Goal: Ask a question: Seek information or help from site administrators or community

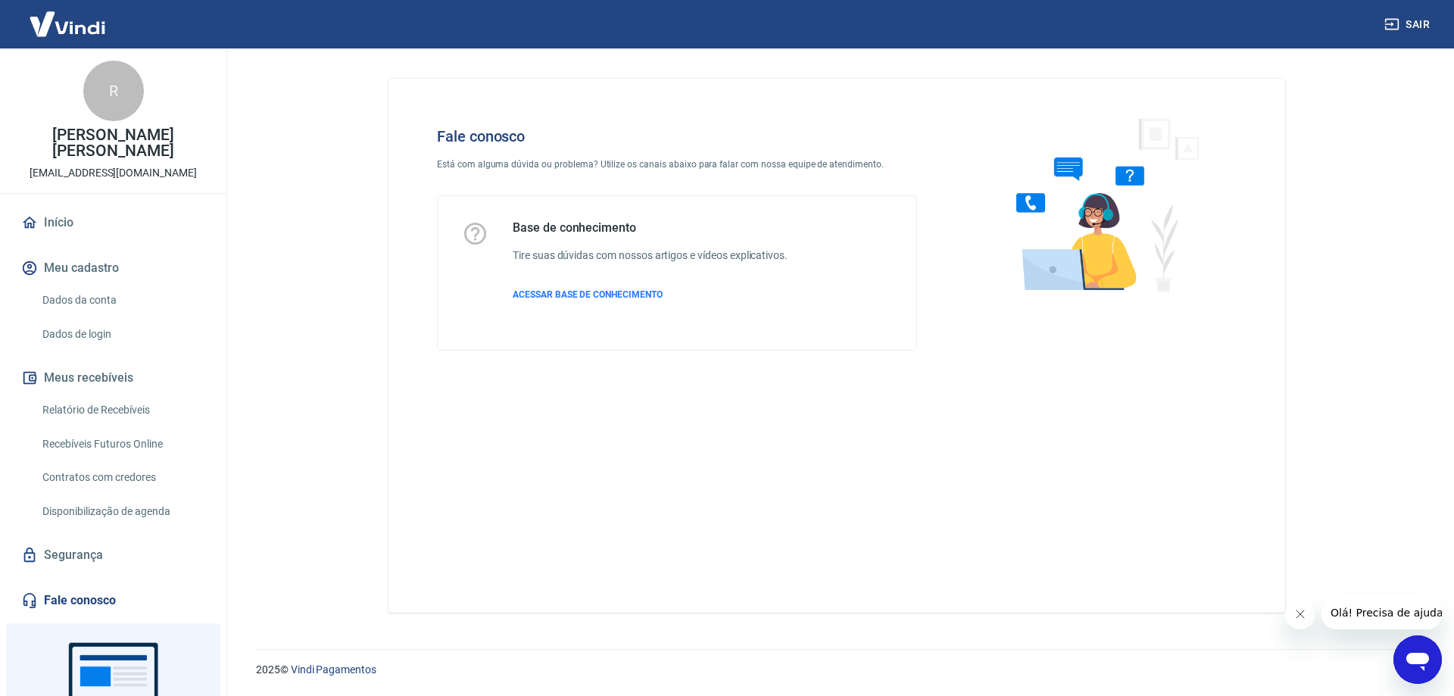
click at [148, 395] on link "Relatório de Recebíveis" at bounding box center [122, 410] width 172 height 31
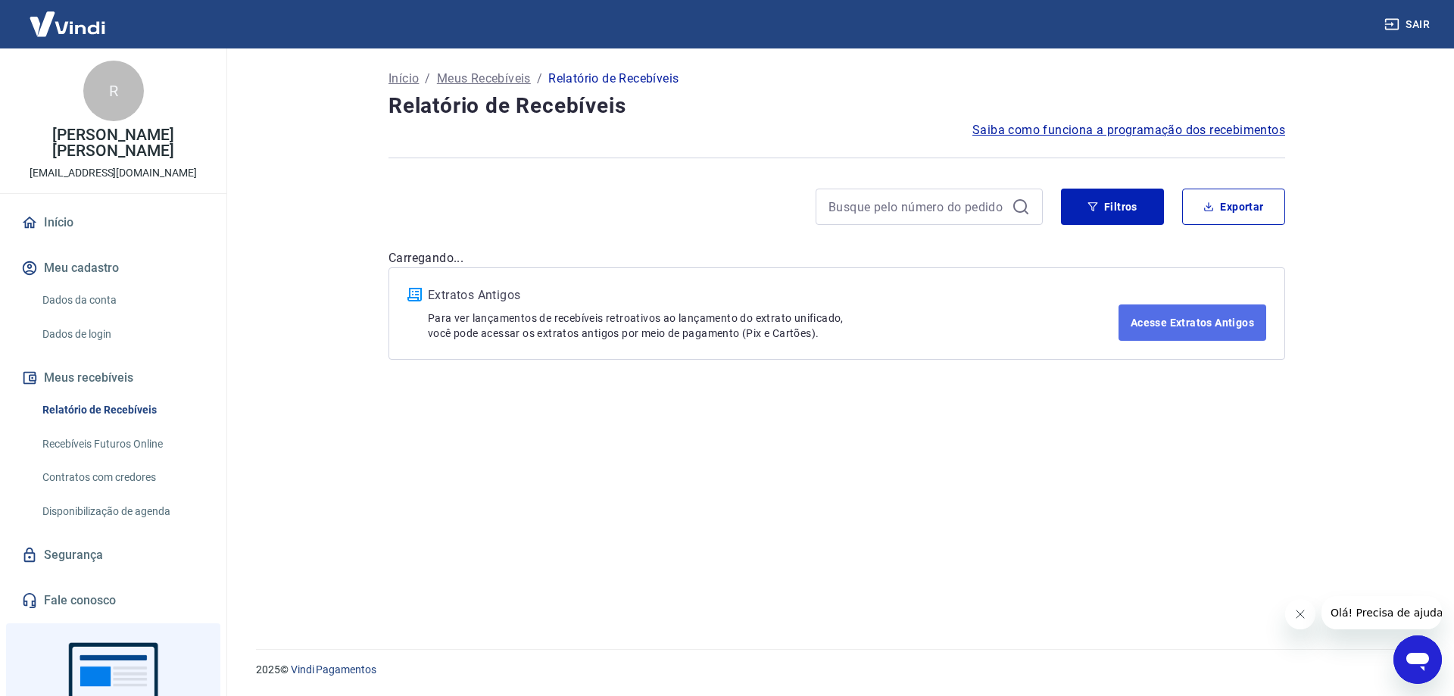
click at [1167, 323] on link "Acesse Extratos Antigos" at bounding box center [1193, 323] width 148 height 36
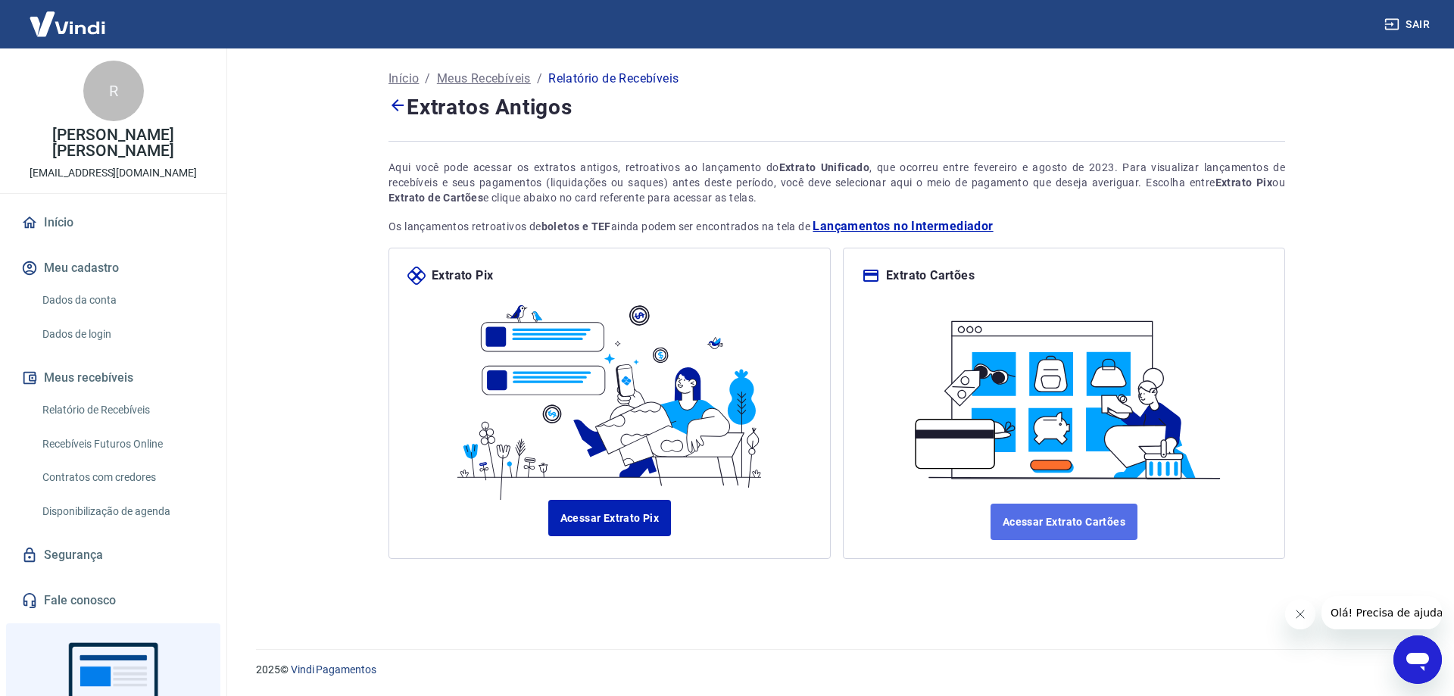
click at [1112, 524] on link "Acessar Extrato Cartões" at bounding box center [1064, 522] width 147 height 36
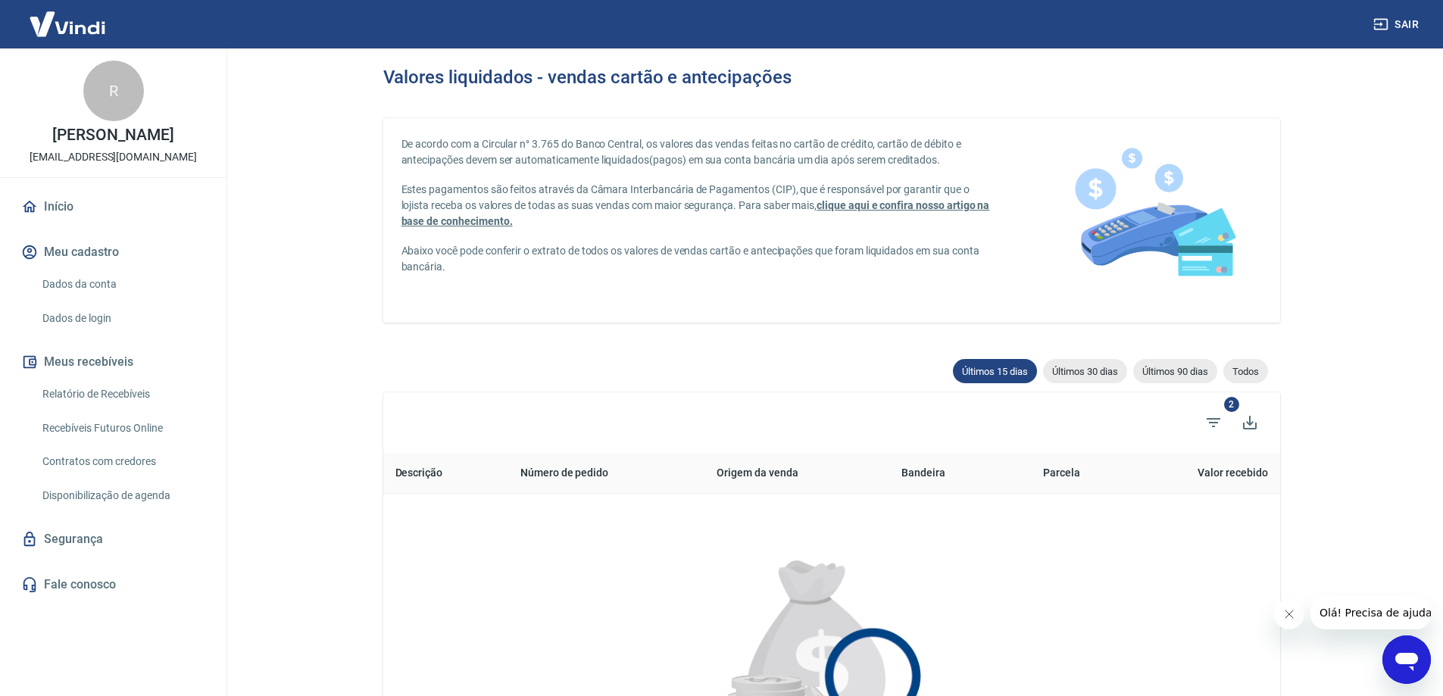
click at [110, 594] on link "Fale conosco" at bounding box center [113, 584] width 190 height 33
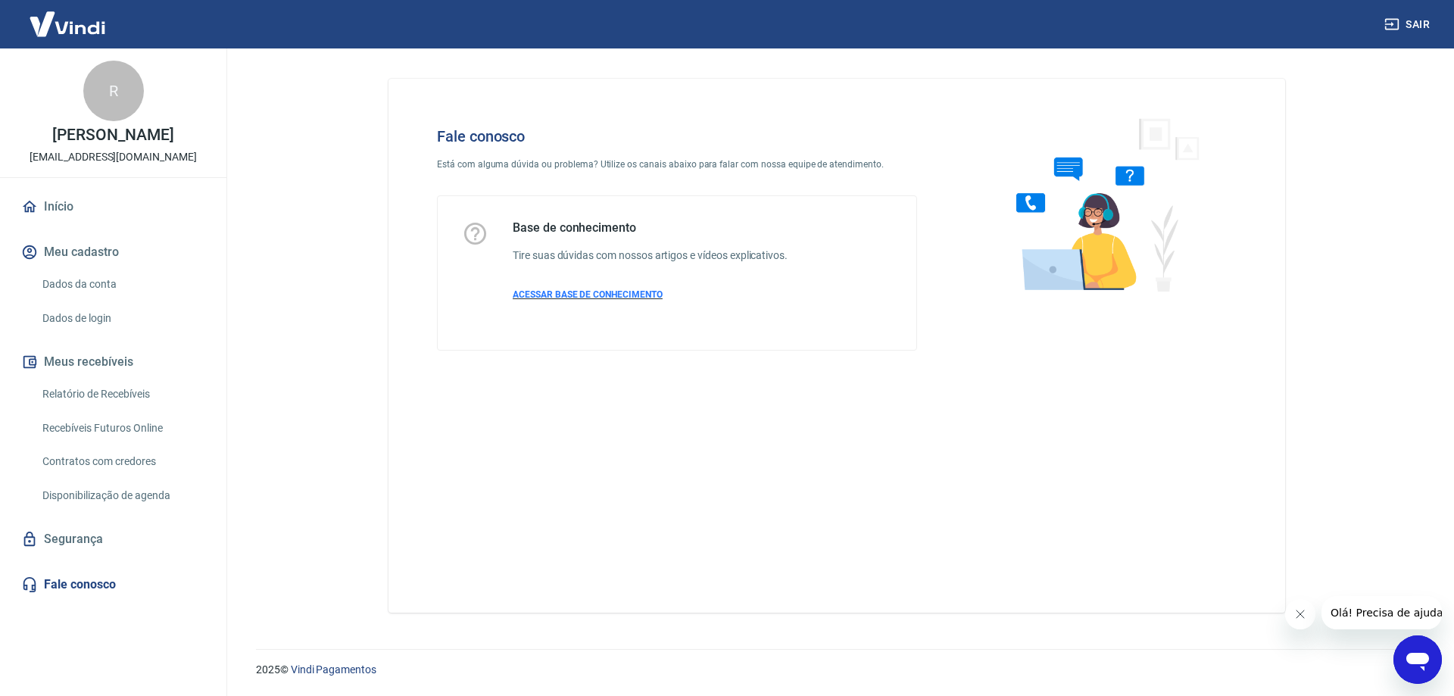
click at [631, 298] on span "ACESSAR BASE DE CONHECIMENTO" at bounding box center [588, 294] width 150 height 11
click at [1425, 651] on icon "Abrir janela de mensagens" at bounding box center [1417, 659] width 27 height 27
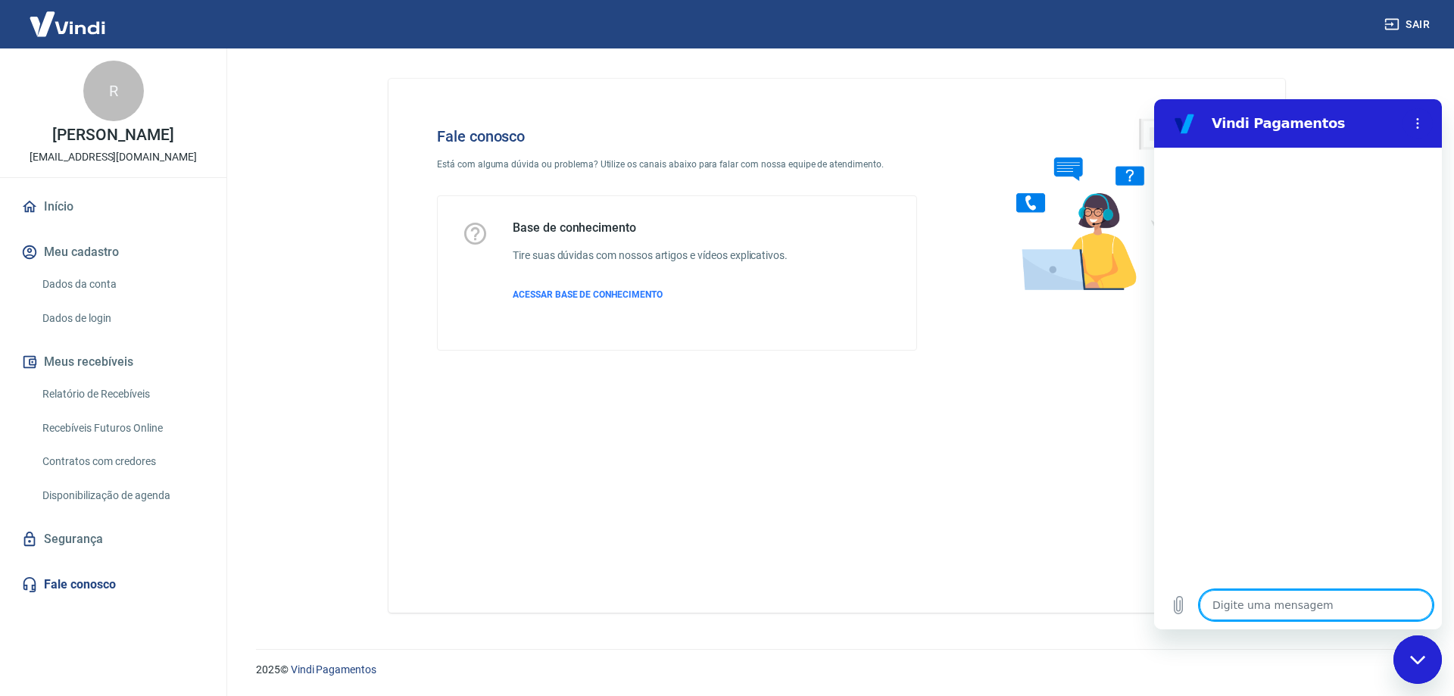
type textarea "o"
type textarea "x"
type textarea "ol"
type textarea "x"
type textarea "olá"
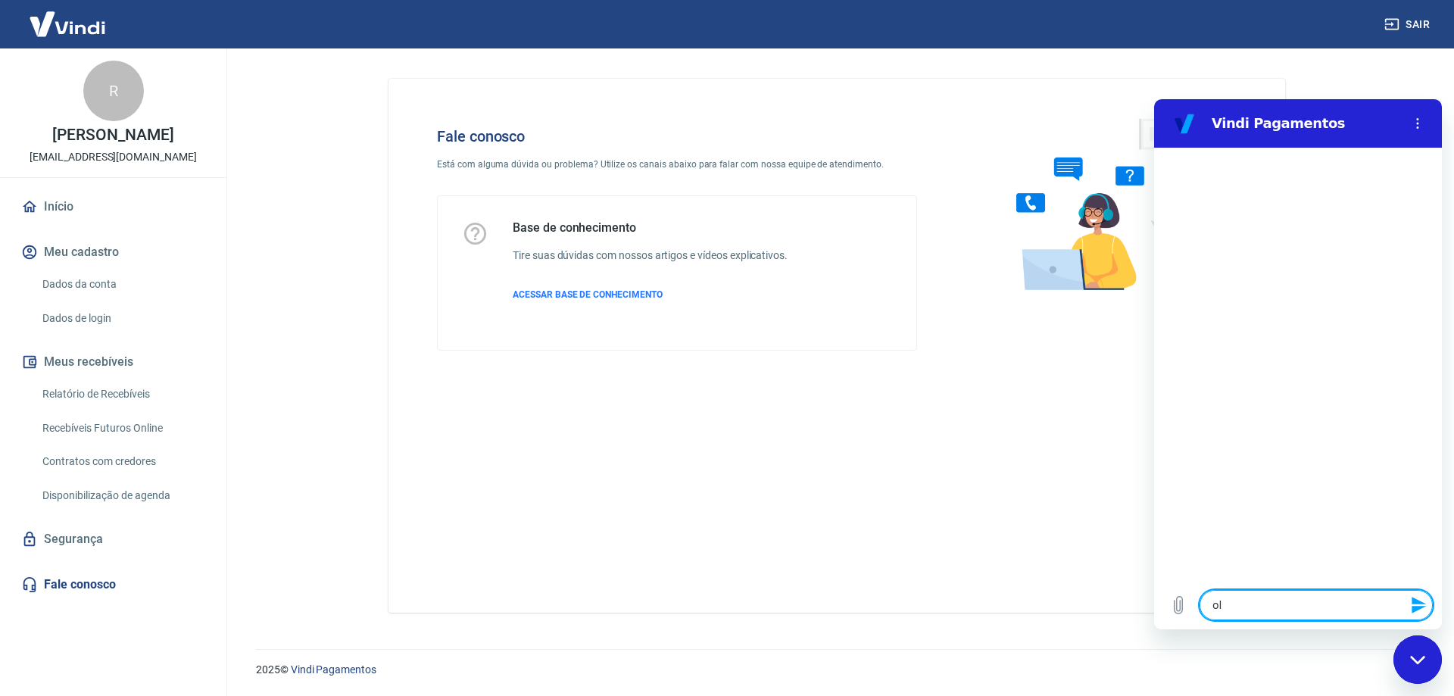
type textarea "x"
type textarea "olá"
type textarea "x"
type textarea "m"
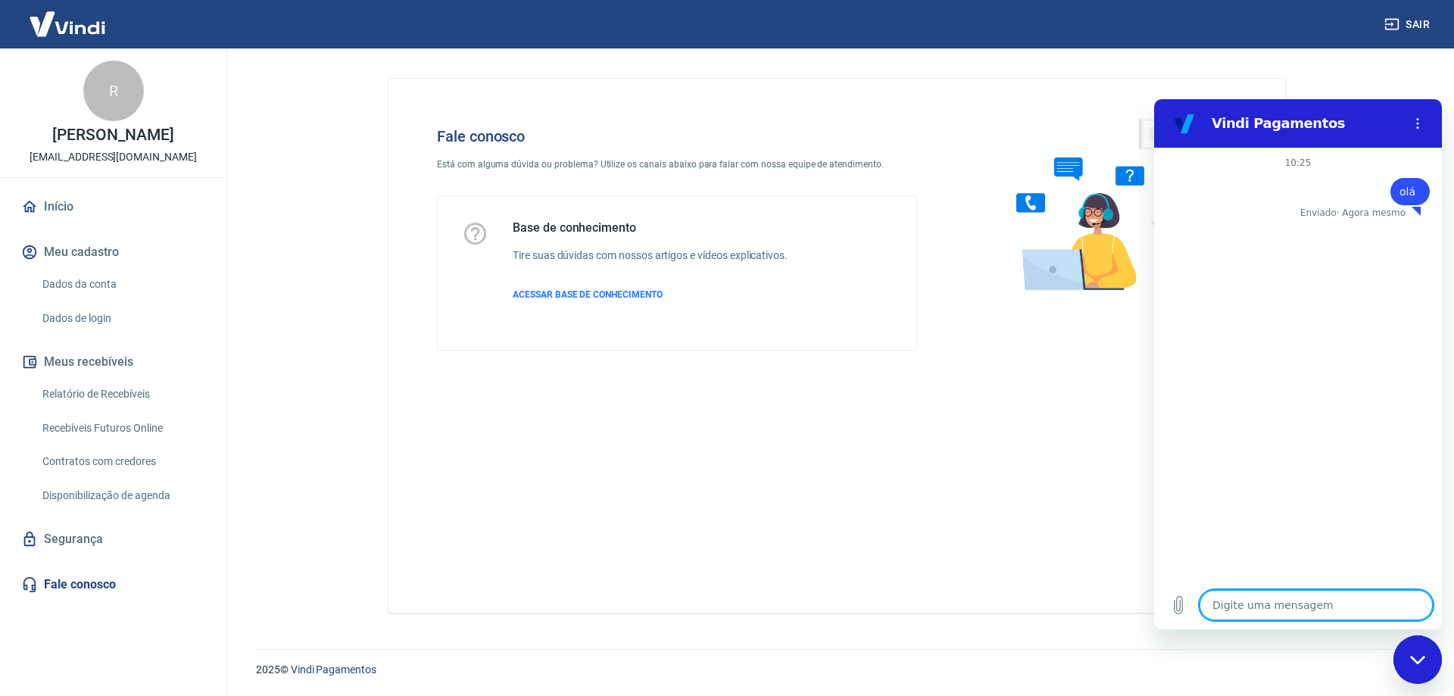
type textarea "x"
type textarea "me"
type textarea "x"
type textarea "meu"
type textarea "x"
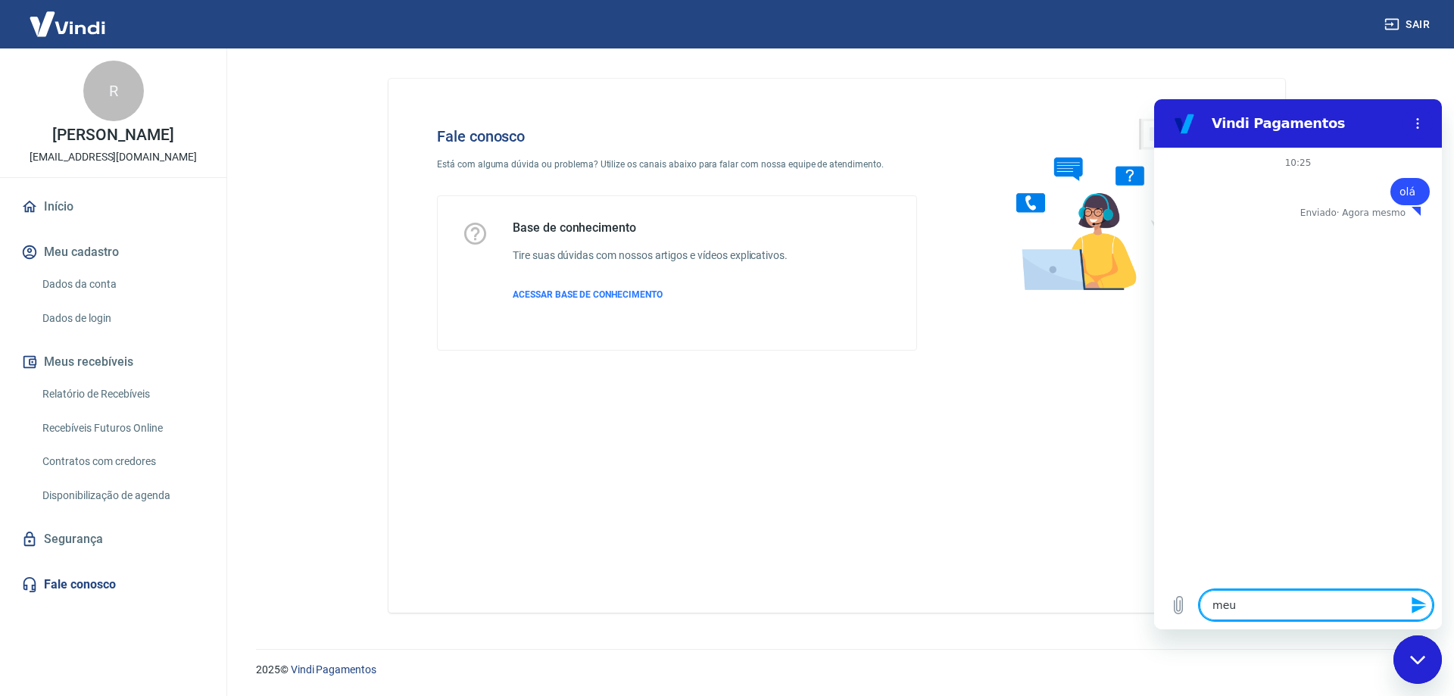
type textarea "meu"
type textarea "x"
type textarea "meu c"
type textarea "x"
type textarea "meu ci"
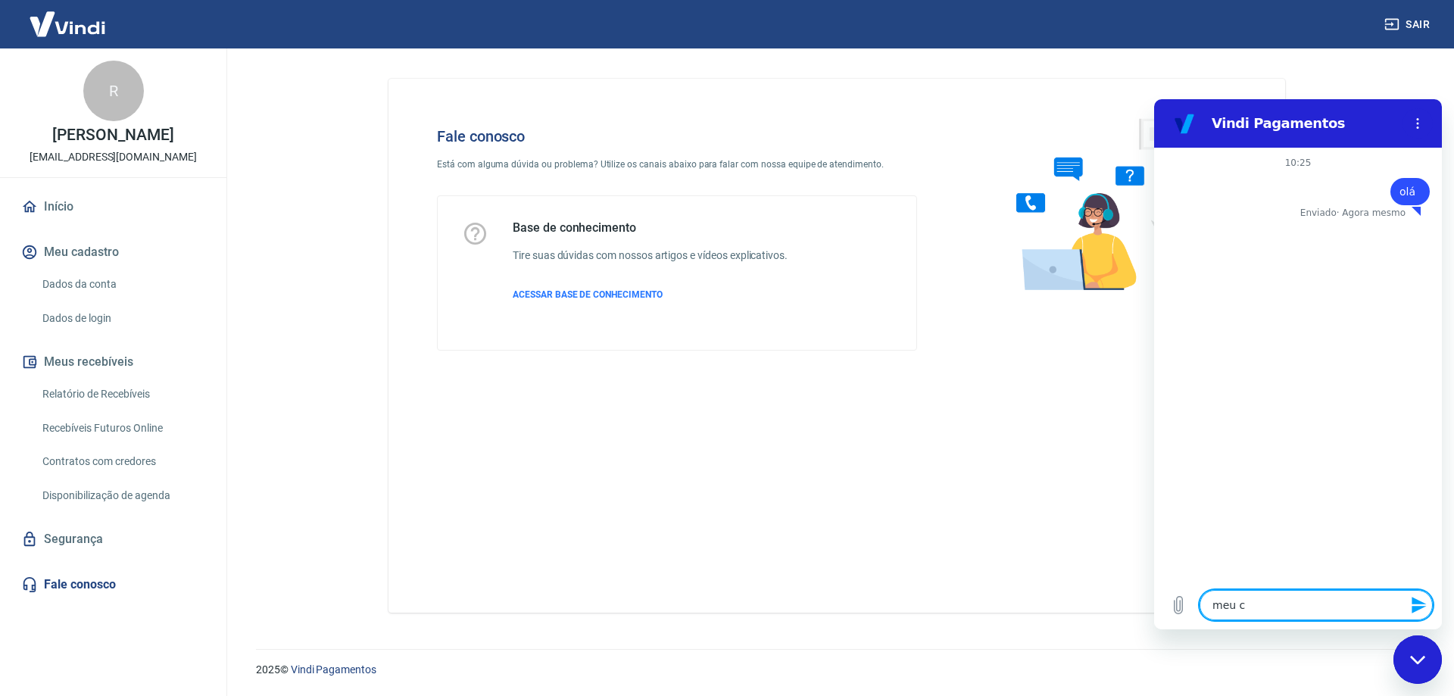
type textarea "x"
type textarea "meu c"
type textarea "x"
type textarea "meu ci"
type textarea "x"
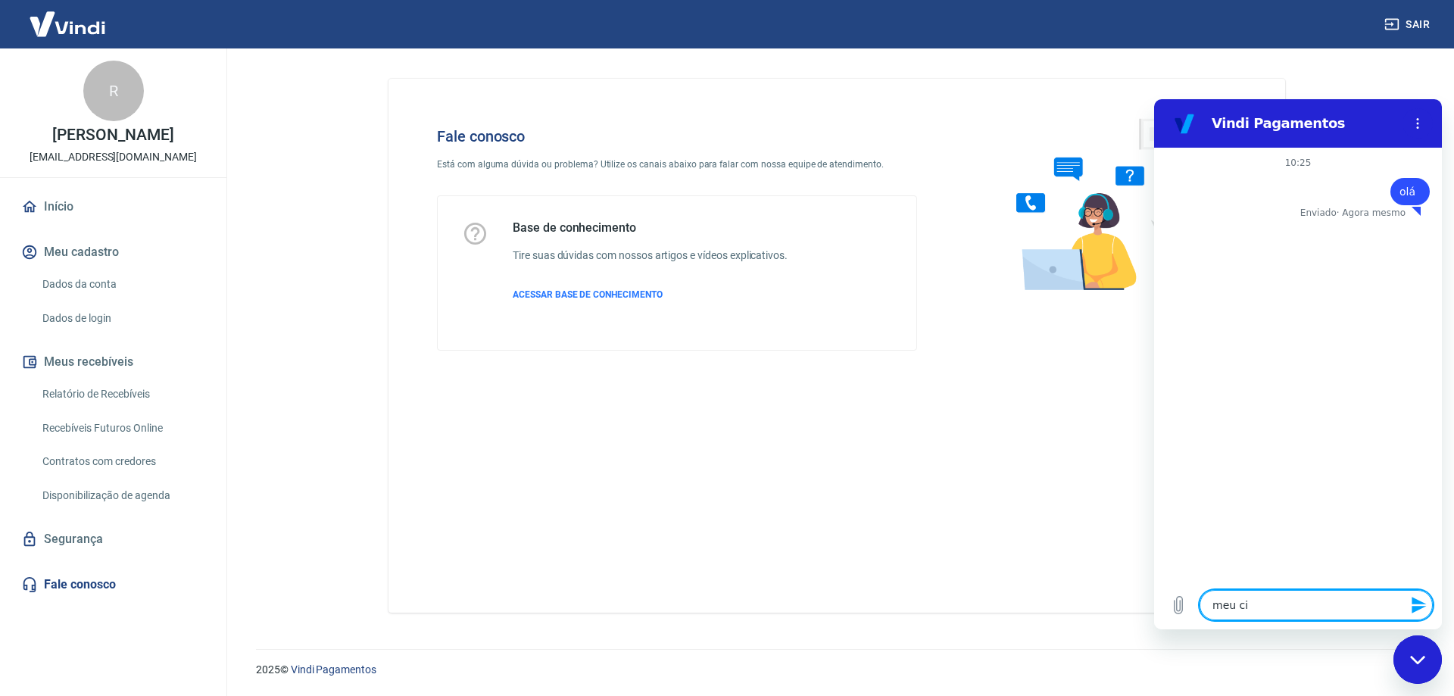
type textarea "meu cie"
type textarea "x"
type textarea "meu cien"
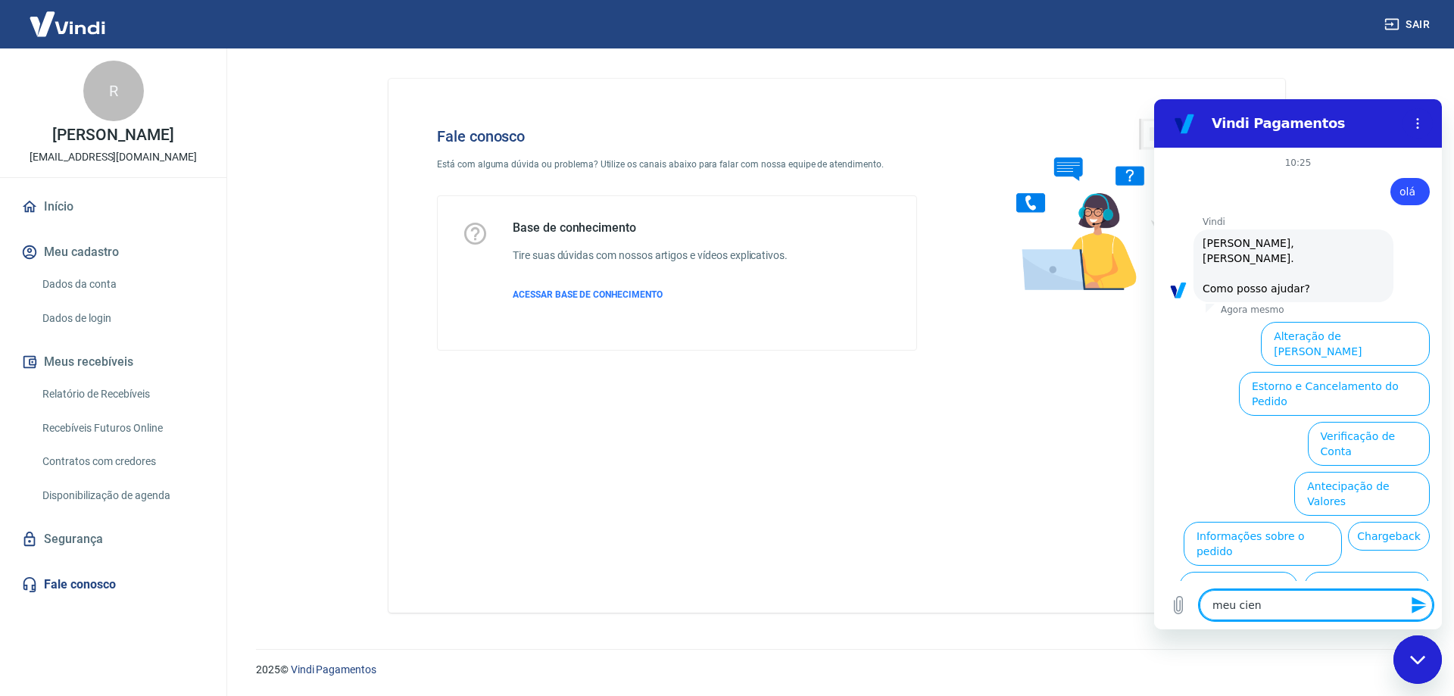
type textarea "x"
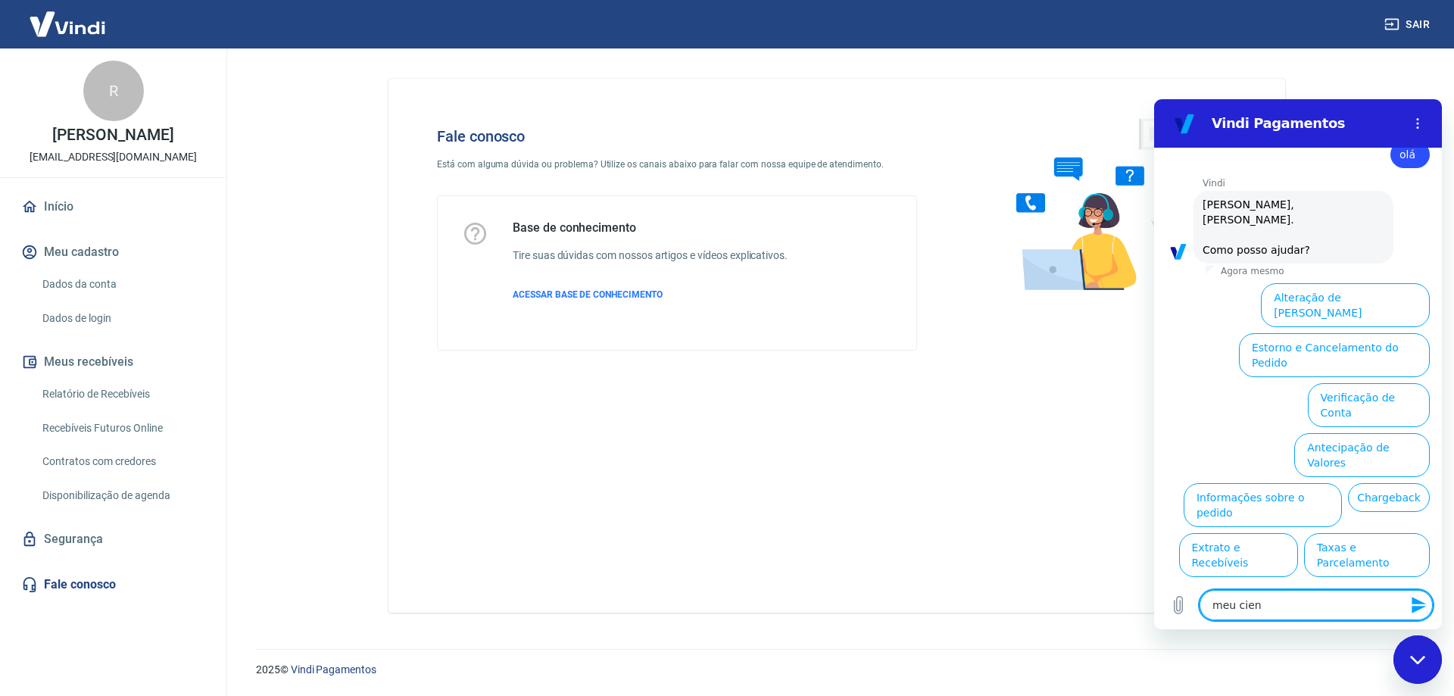
scroll to position [36, 0]
type textarea "meu cie"
type textarea "x"
type textarea "meu ci"
type textarea "x"
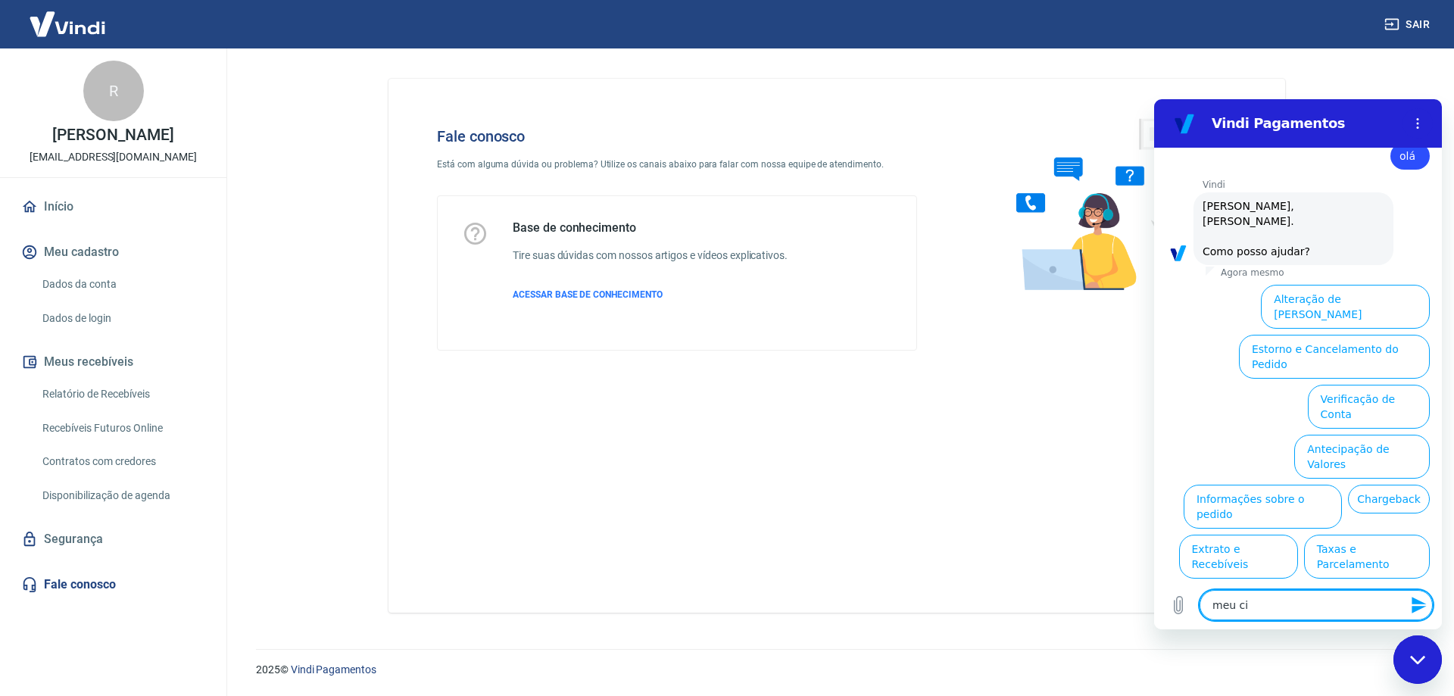
type textarea "meu c"
type textarea "x"
type textarea "meu"
type textarea "x"
type textarea "meu"
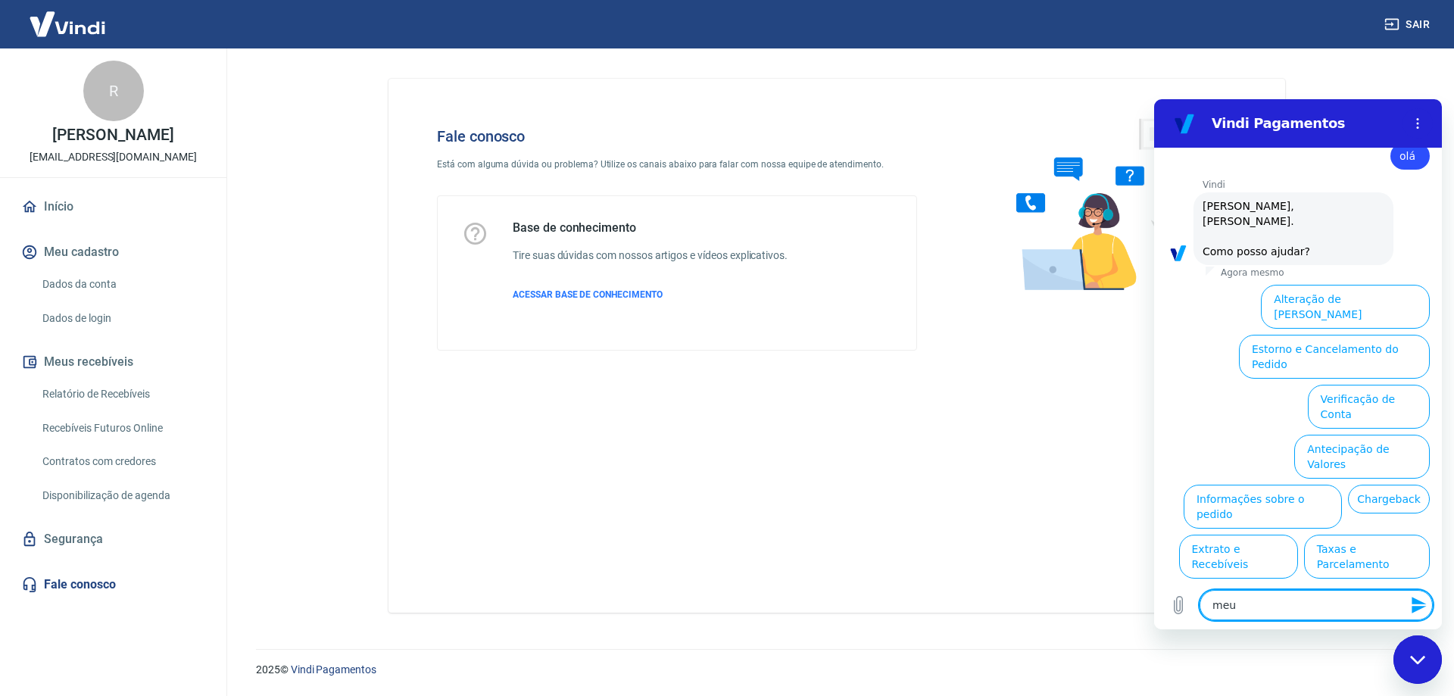
type textarea "x"
type textarea "me"
type textarea "x"
type textarea "m"
type textarea "x"
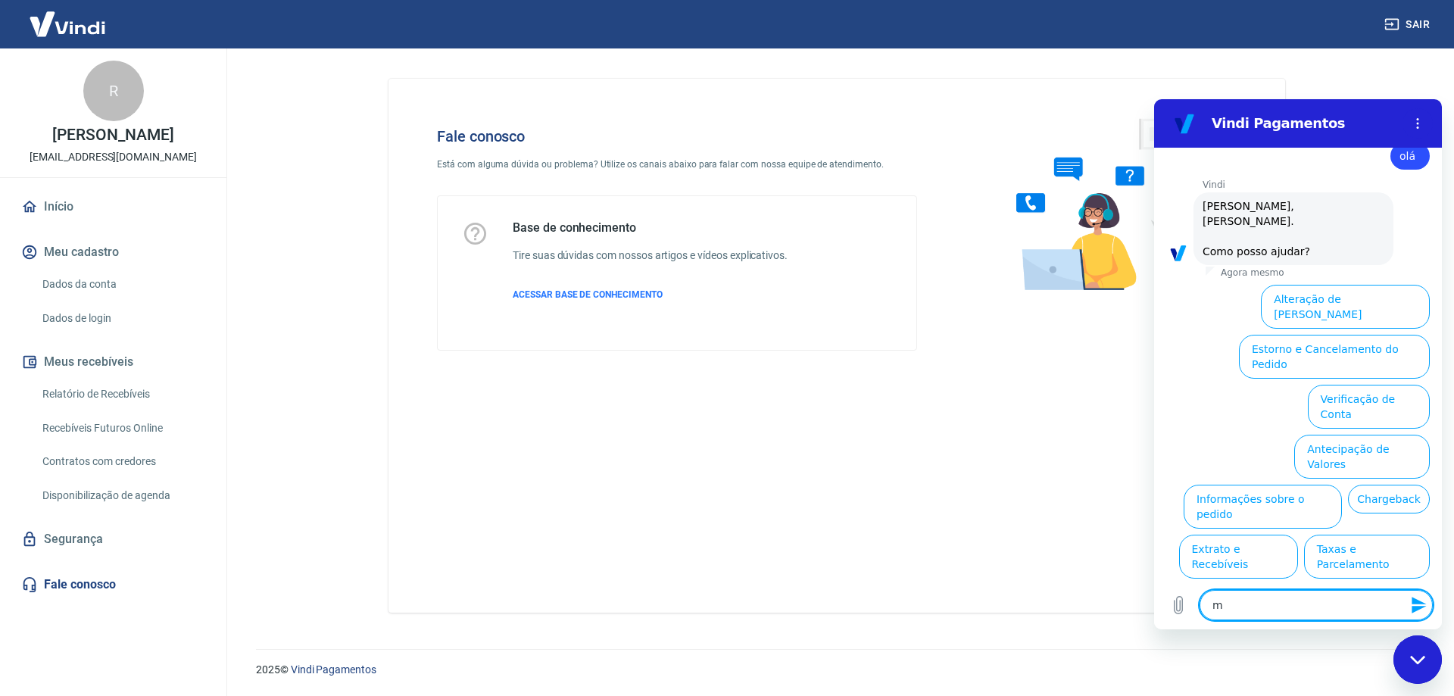
type textarea "x"
click at [1276, 609] on textarea at bounding box center [1316, 605] width 233 height 30
type textarea "f"
type textarea "x"
type textarea "fa"
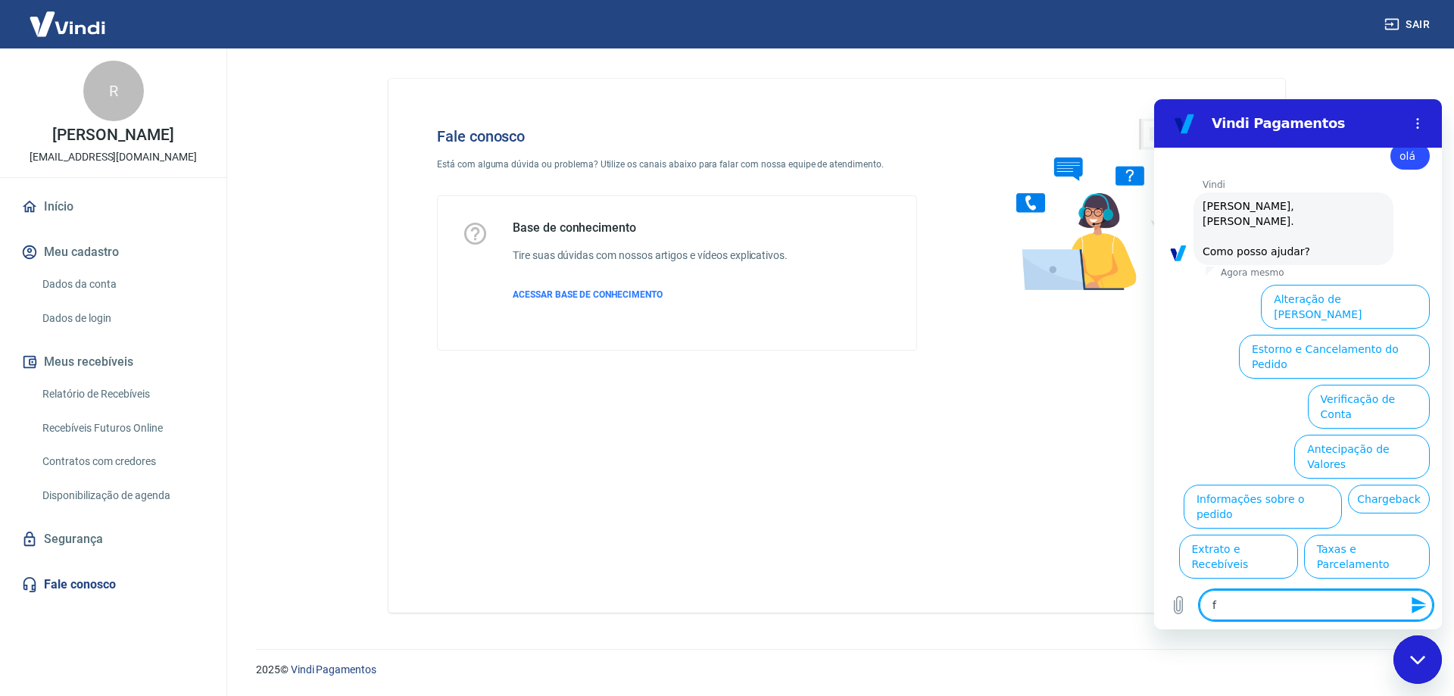
type textarea "x"
type textarea "fal"
type textarea "x"
type textarea "fala"
type textarea "x"
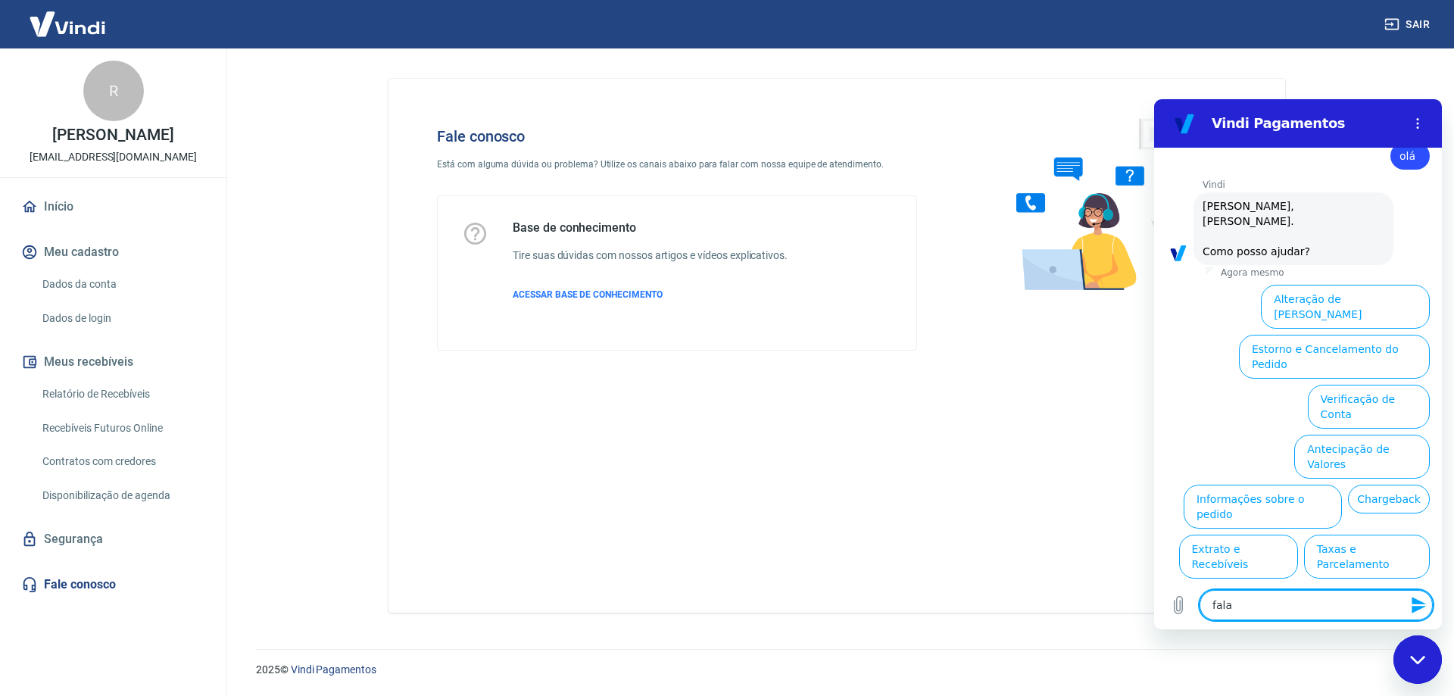
type textarea "falar"
type textarea "x"
type textarea "falar"
type textarea "x"
type textarea "falar c"
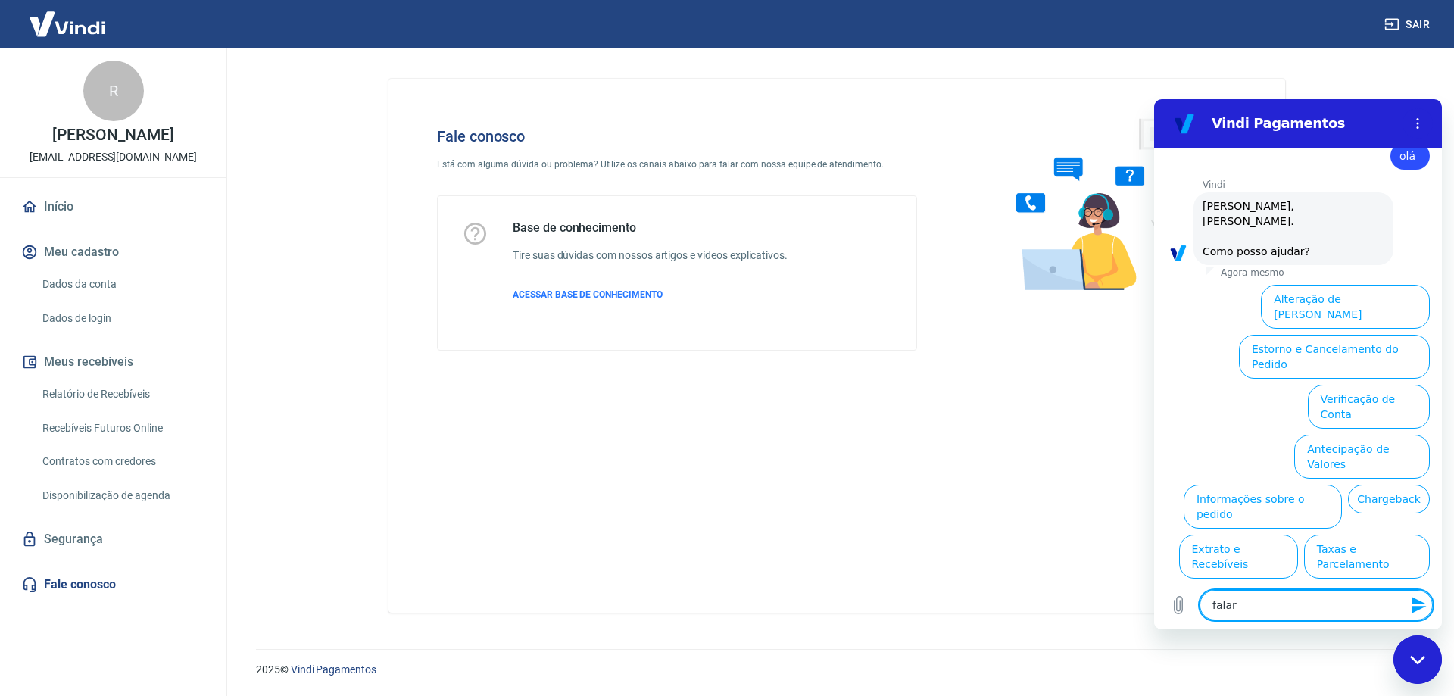
type textarea "x"
type textarea "falar co"
type textarea "x"
type textarea "falar com"
type textarea "x"
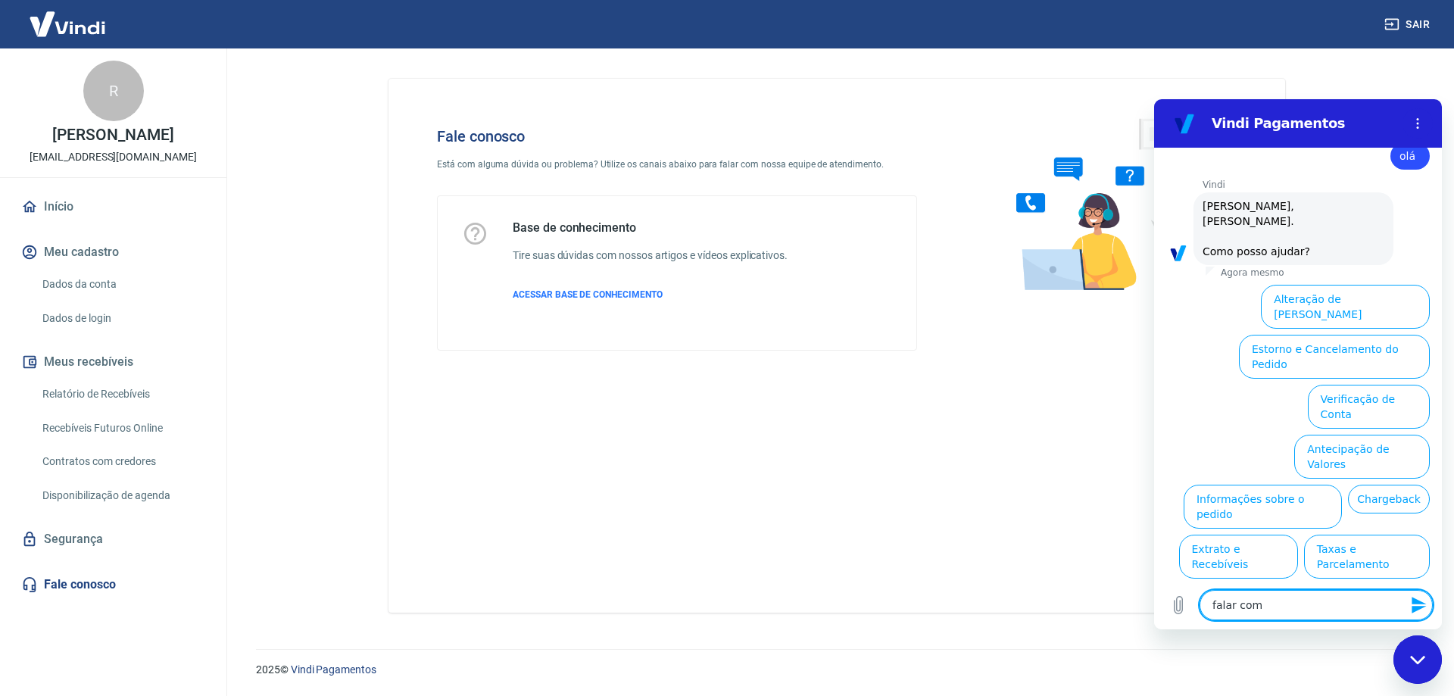
type textarea "falar com"
type textarea "x"
type textarea "falar com a"
type textarea "x"
type textarea "falar com at"
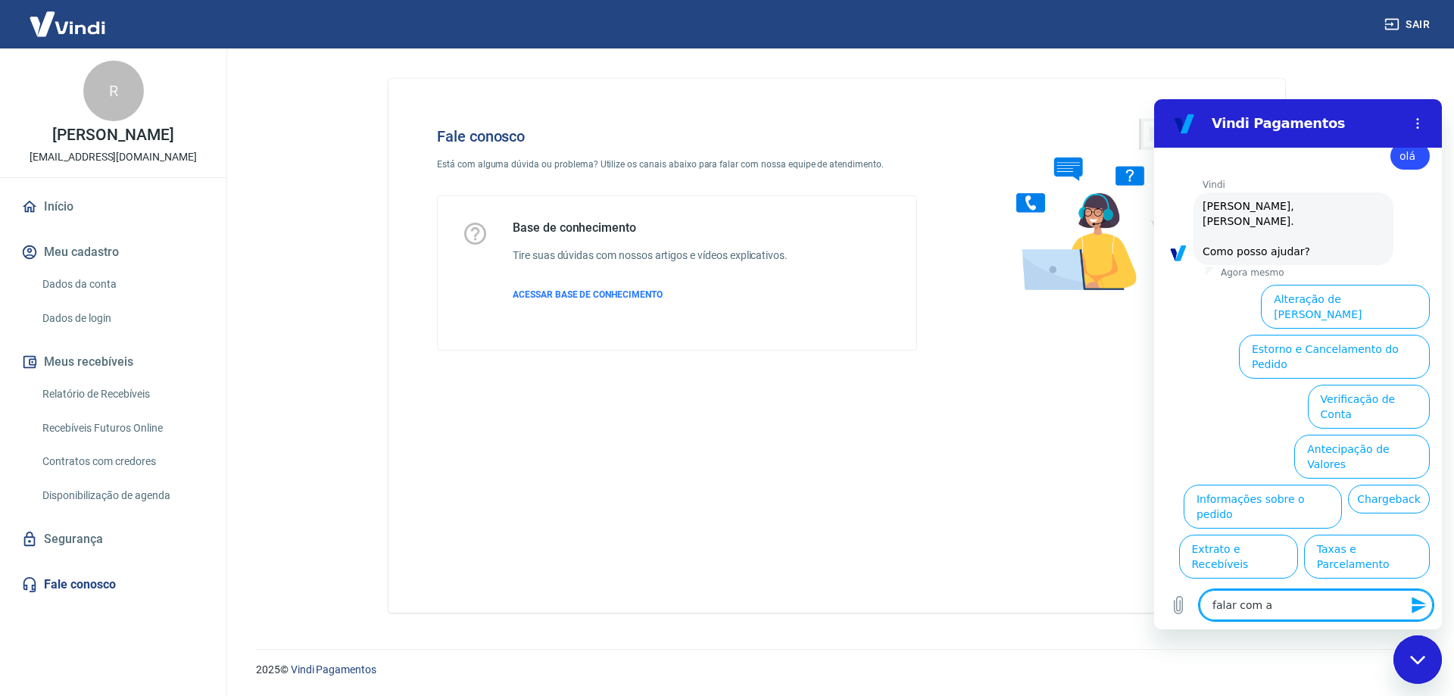
type textarea "x"
type textarea "falar com ate"
type textarea "x"
type textarea "falar com aten"
type textarea "x"
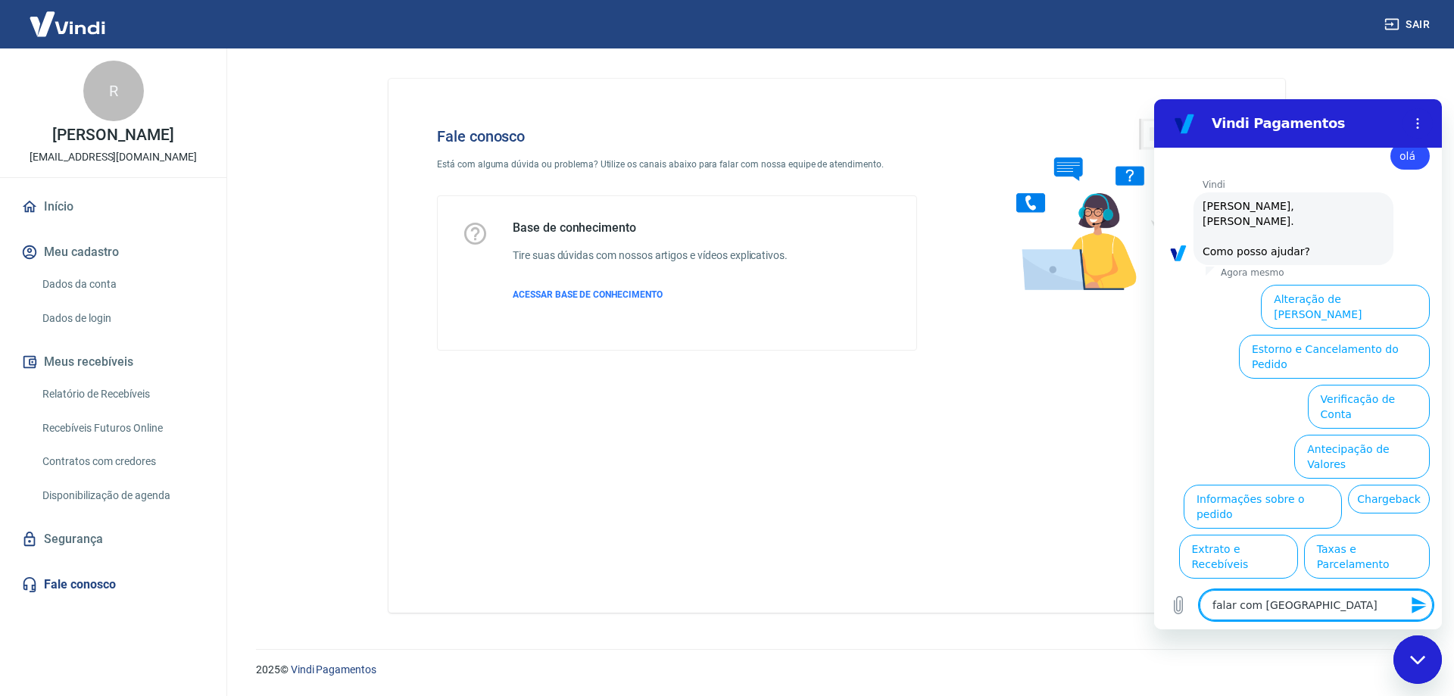
type textarea "falar com atend"
type textarea "x"
type textarea "falar com atende"
type textarea "x"
type textarea "falar com atenden"
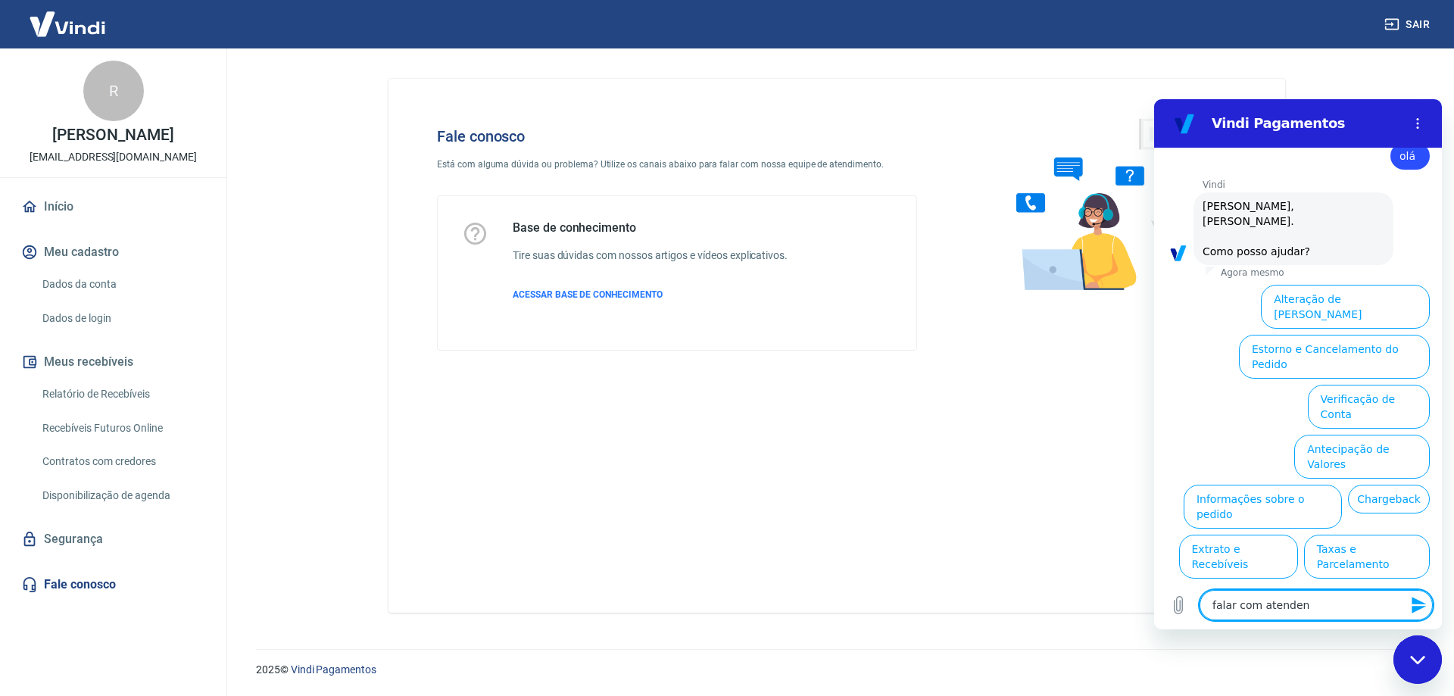
type textarea "x"
type textarea "falar com atendent"
type textarea "x"
type textarea "falar com atendente"
type textarea "x"
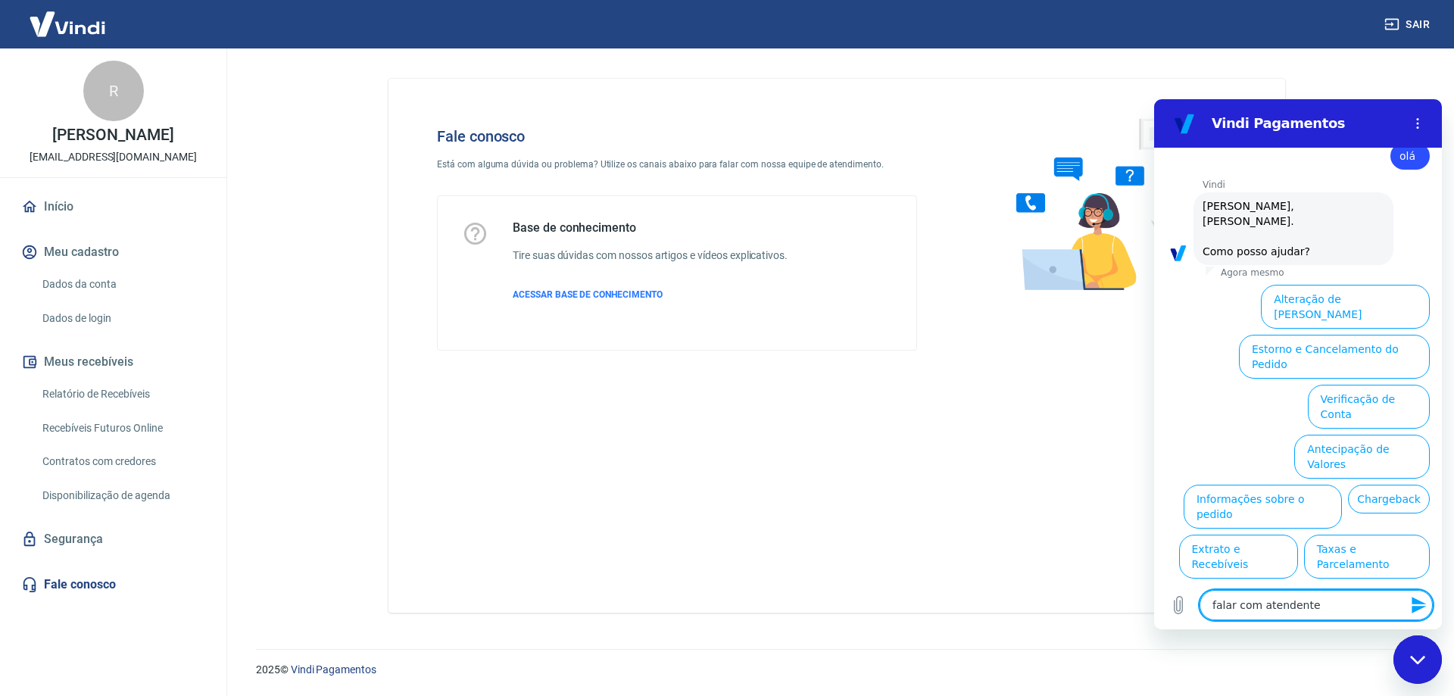
type textarea "falar com atendente"
type textarea "x"
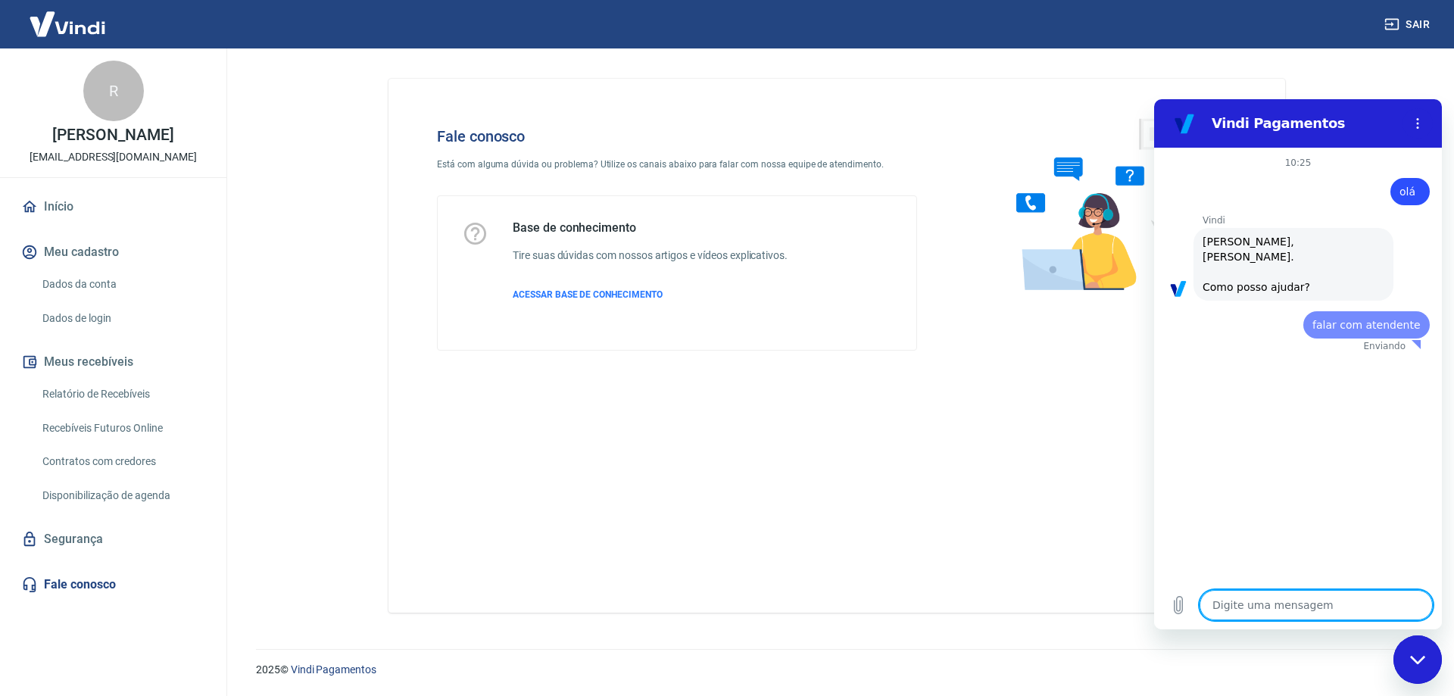
scroll to position [0, 0]
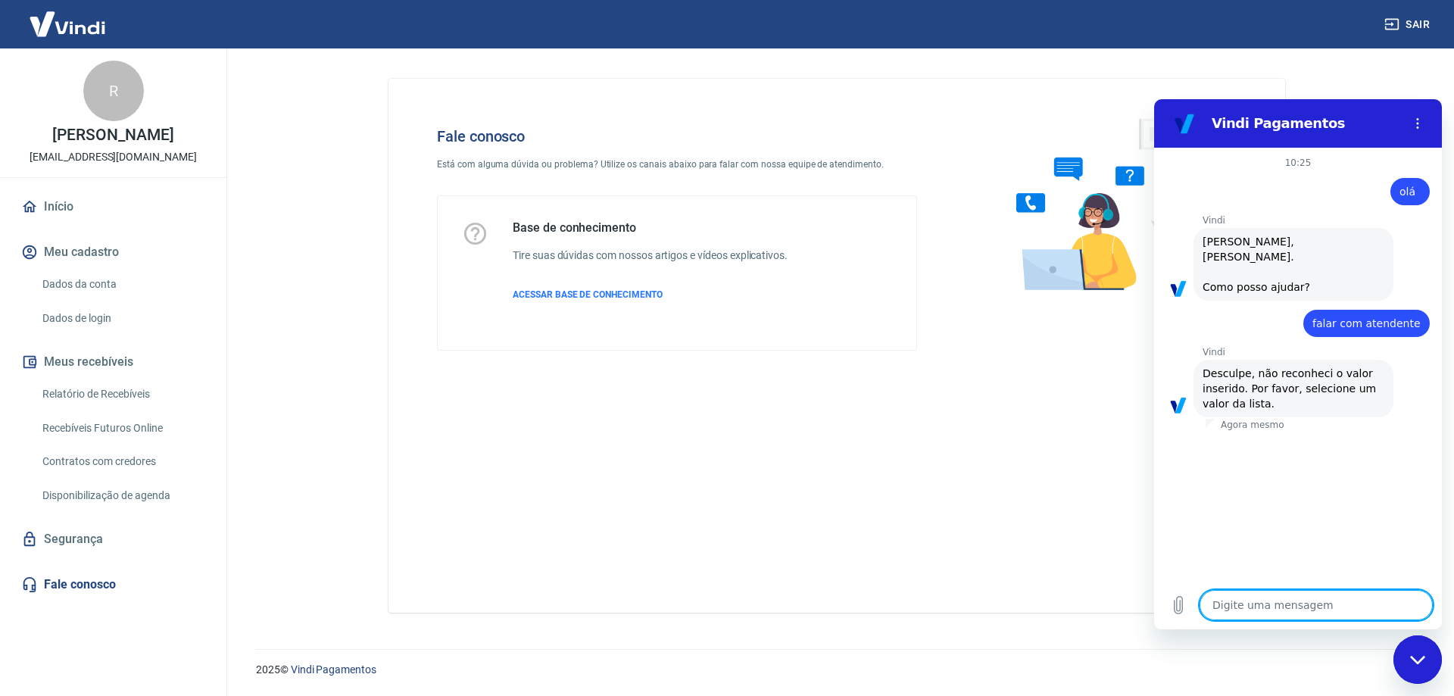
click at [1420, 655] on icon "Fechar janela de mensagens" at bounding box center [1418, 660] width 16 height 10
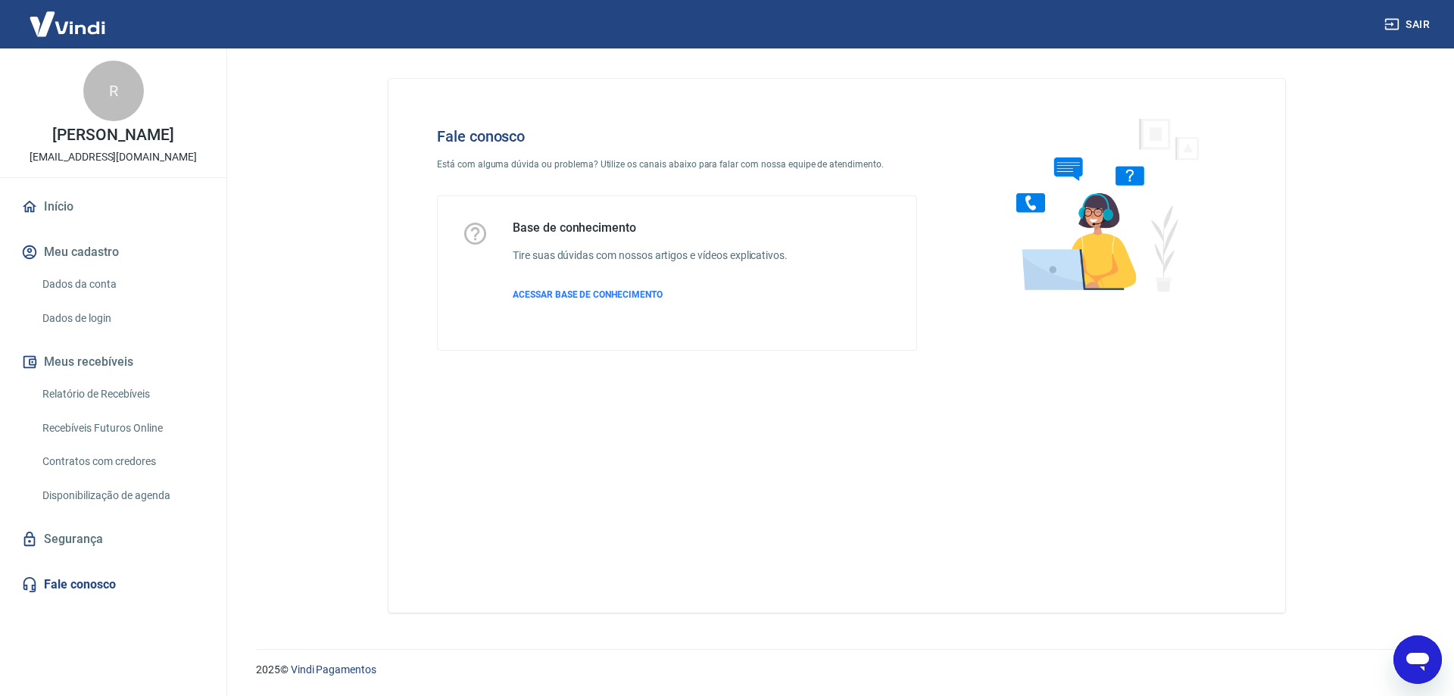
click at [1415, 648] on icon "Abrir janela de mensagens" at bounding box center [1417, 659] width 27 height 27
type textarea "x"
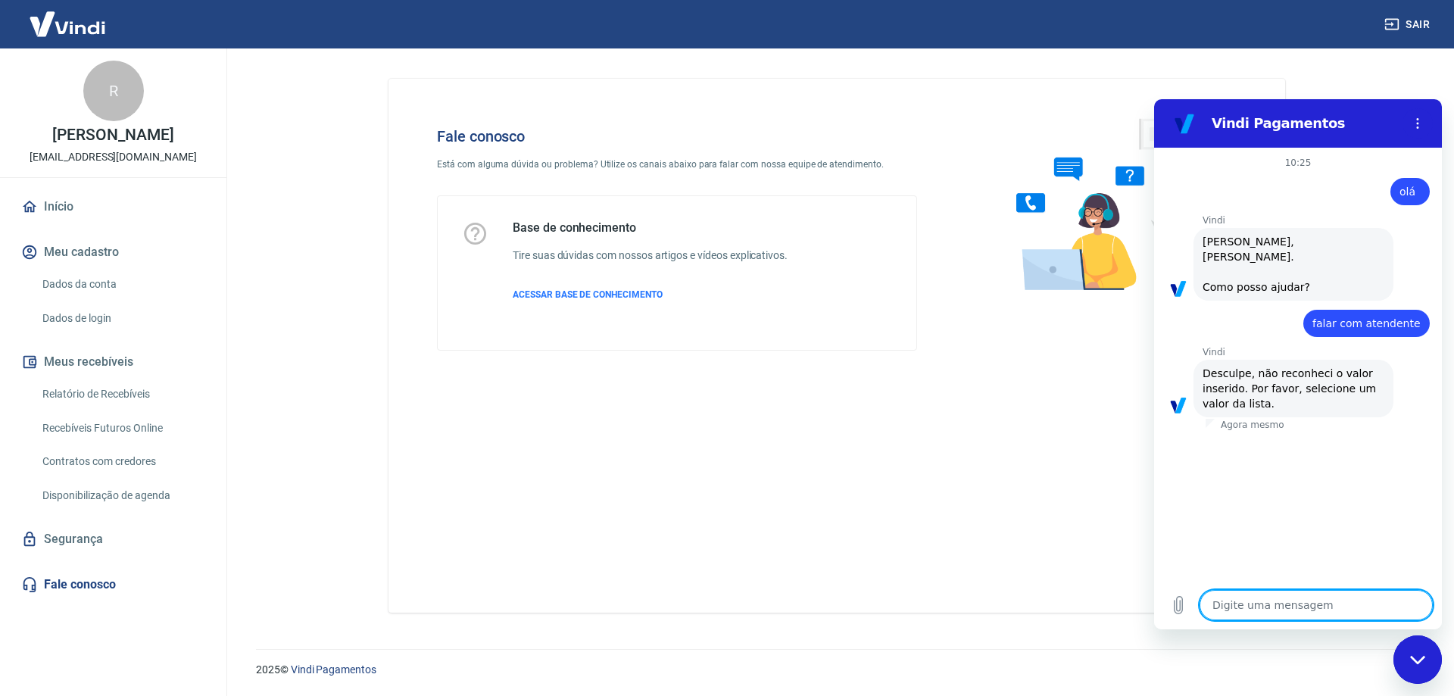
type textarea "o"
type textarea "x"
type textarea "oi"
type textarea "x"
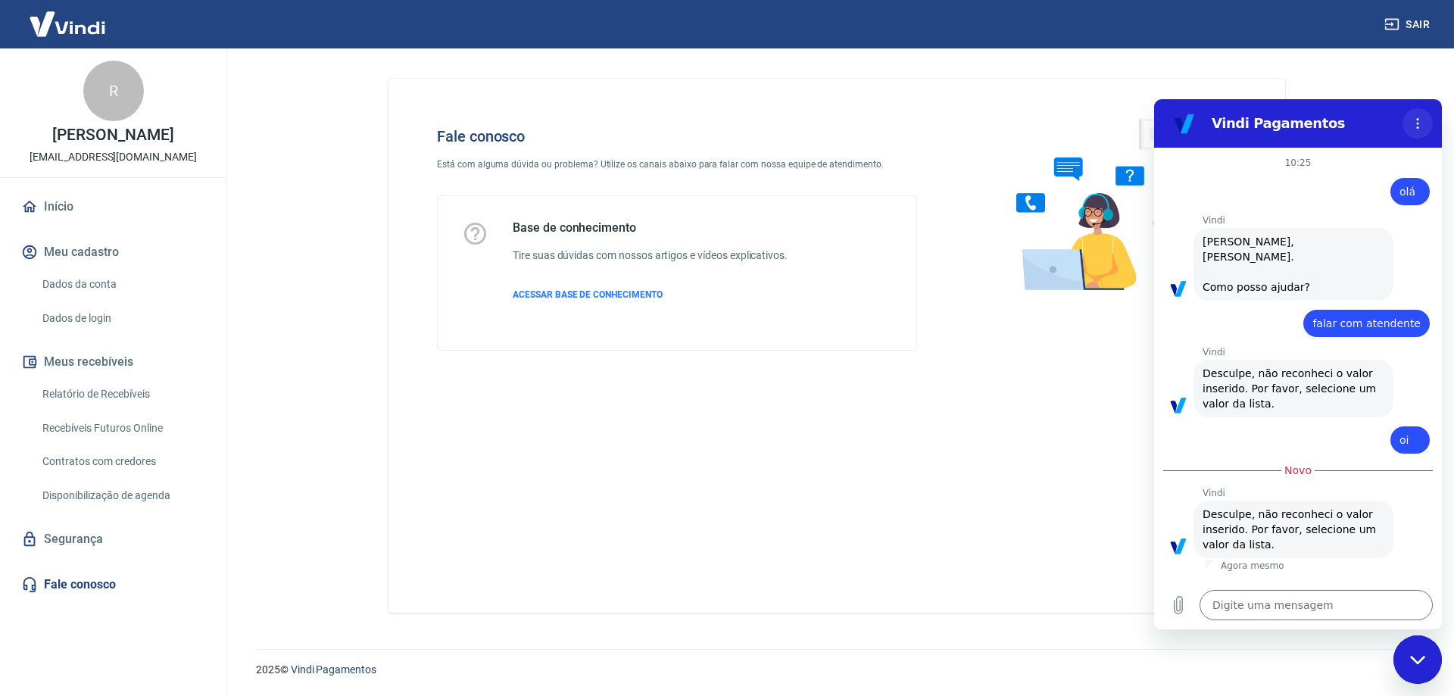
click at [1423, 121] on icon "Menu de opções" at bounding box center [1418, 123] width 12 height 12
click at [1395, 164] on label "Alternar notificações sonoras" at bounding box center [1407, 166] width 30 height 15
click at [1395, 164] on input "Alternar notificações sonoras" at bounding box center [1407, 166] width 30 height 15
checkbox input "false"
click at [1098, 109] on img at bounding box center [1101, 204] width 230 height 202
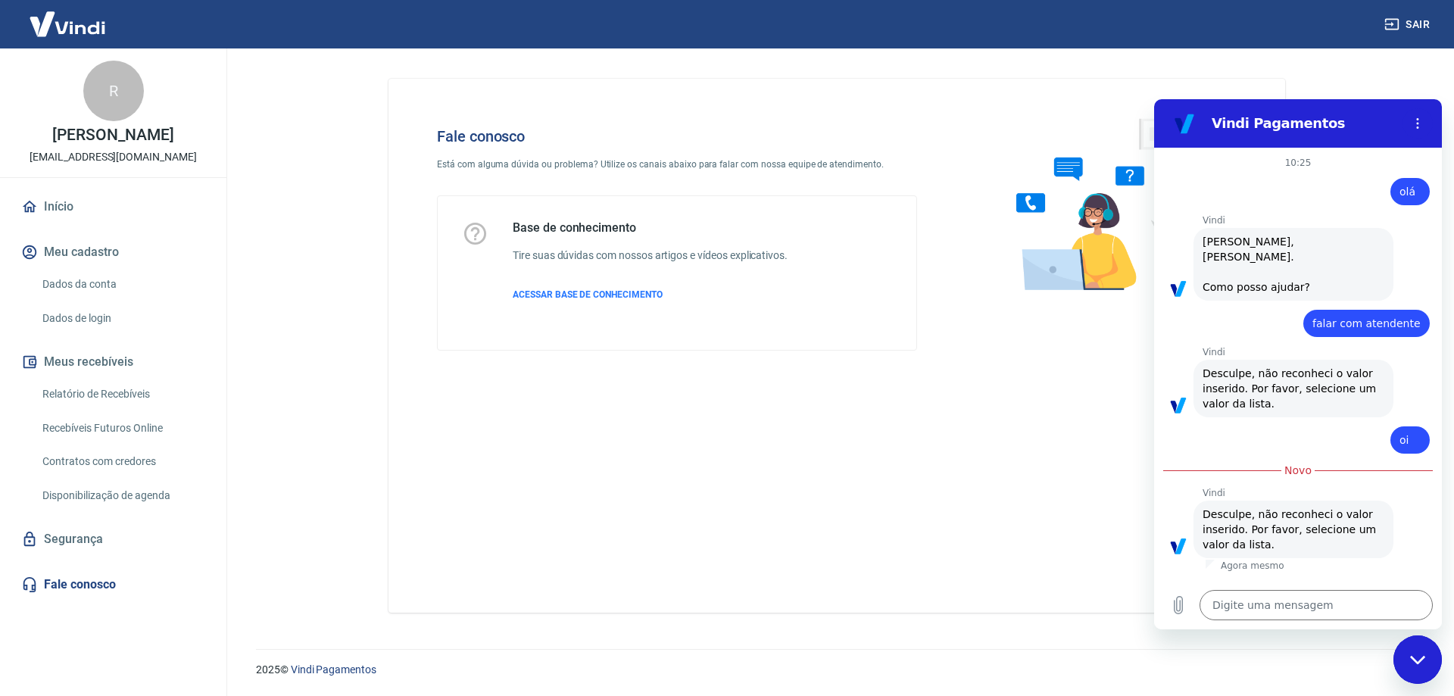
click at [1157, 105] on section "Vindi Pagamentos" at bounding box center [1298, 123] width 288 height 48
click at [633, 287] on div "Base de conhecimento Tire suas dúvidas com nossos artigos e vídeos explicativos…" at bounding box center [650, 272] width 275 height 105
click at [579, 289] on span "ACESSAR BASE DE CONHECIMENTO" at bounding box center [588, 294] width 150 height 11
type textarea "x"
